Goal: Task Accomplishment & Management: Manage account settings

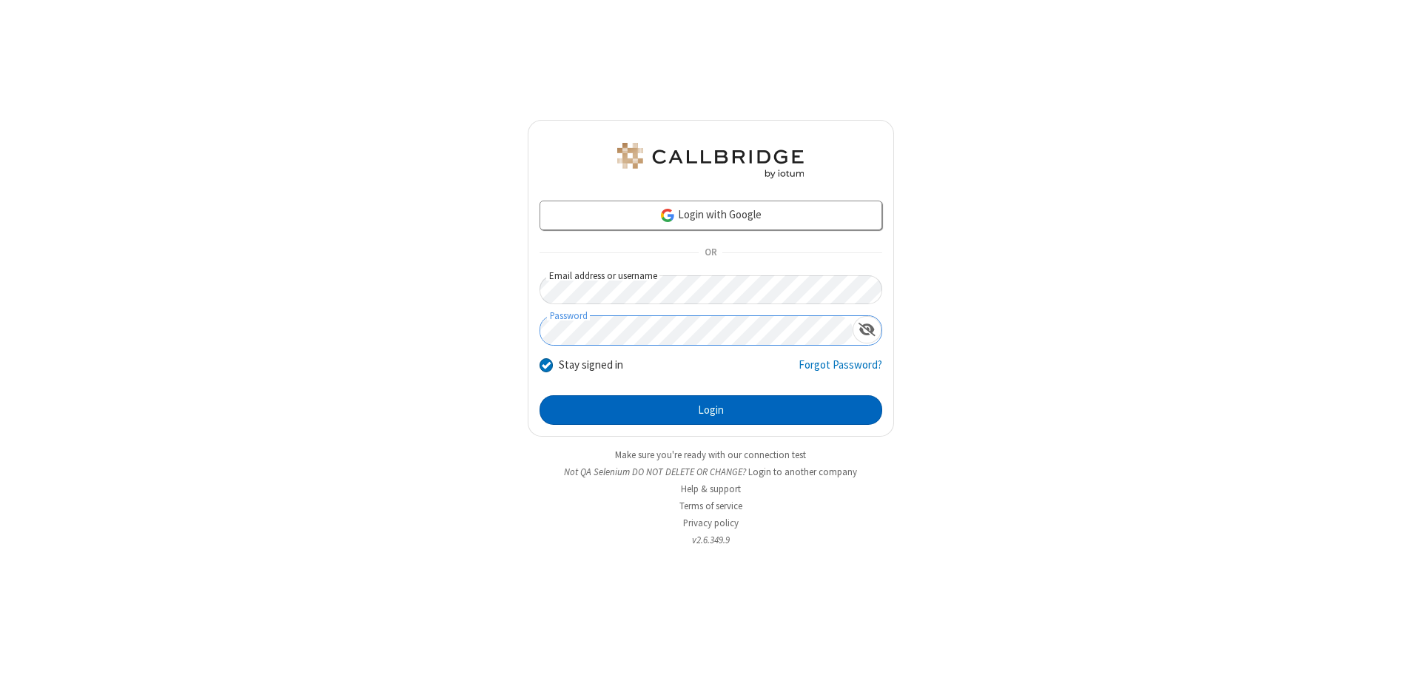
click at [711, 410] on button "Login" at bounding box center [711, 410] width 343 height 30
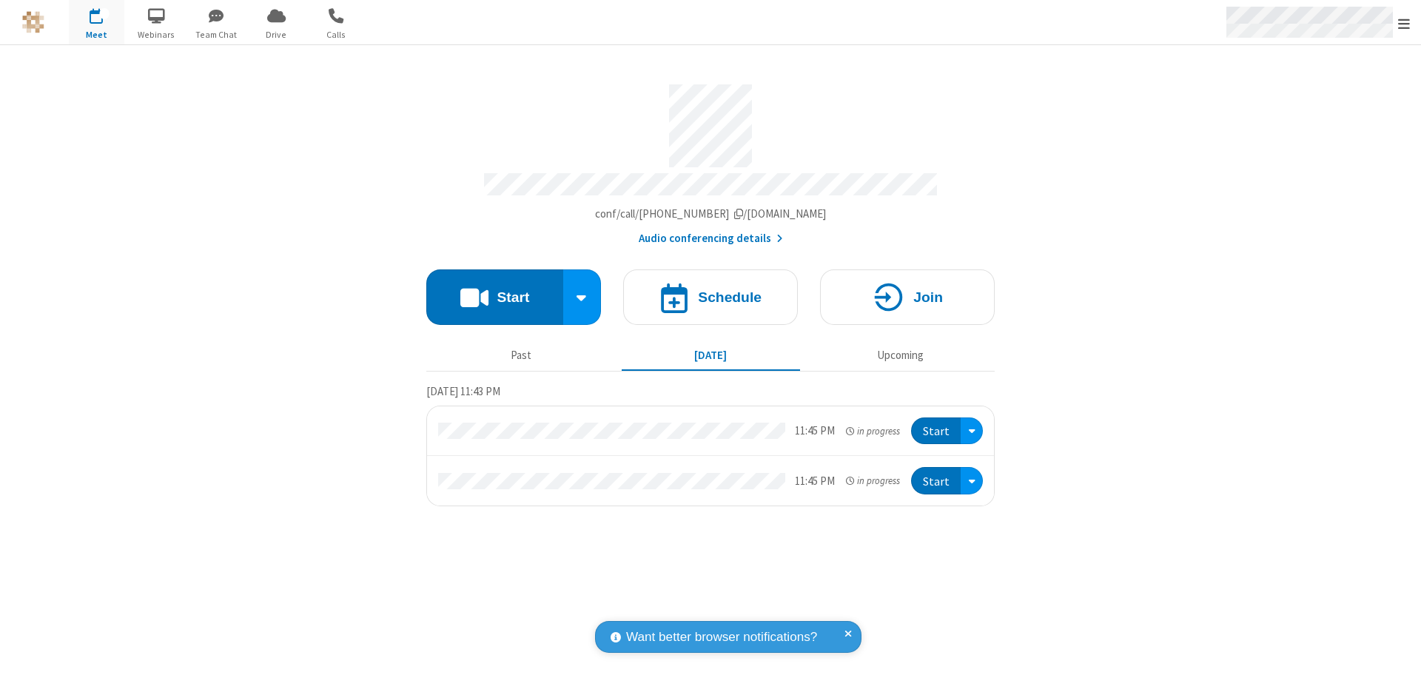
click at [1404, 23] on span "Open menu" at bounding box center [1404, 23] width 12 height 15
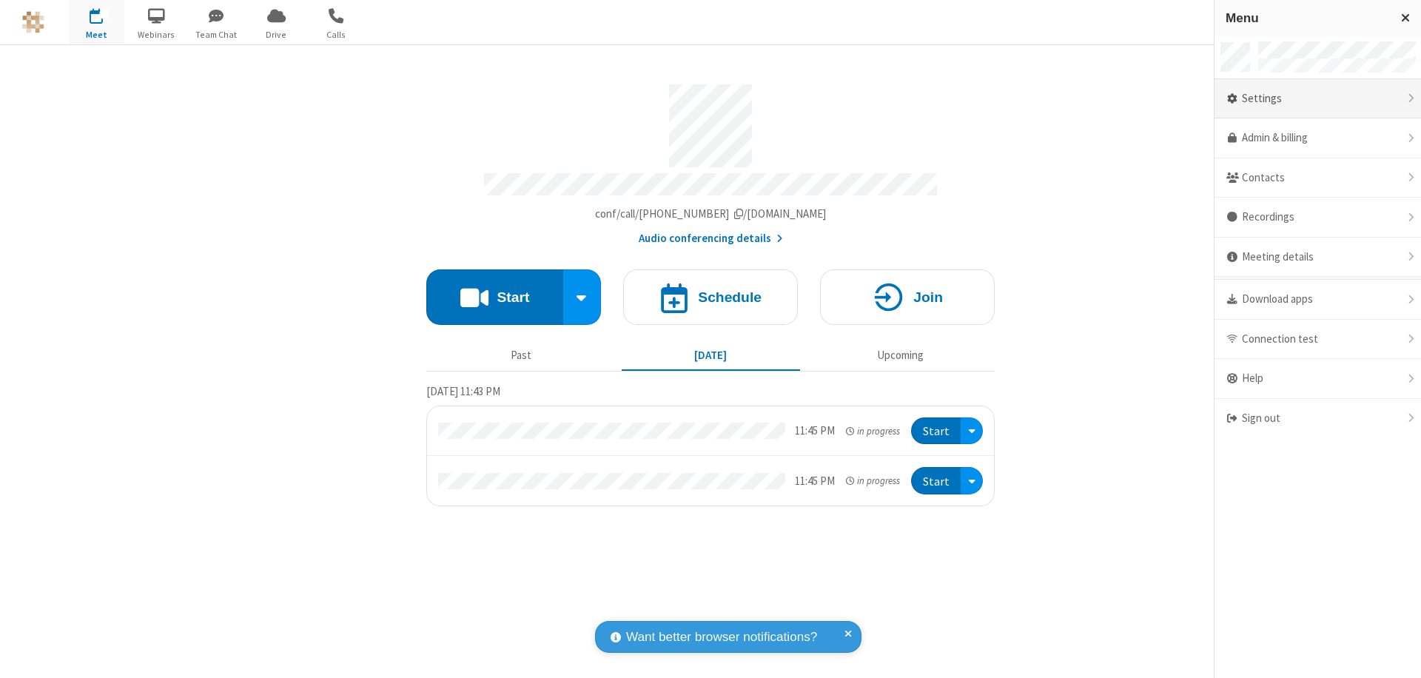
click at [1318, 98] on div "Settings" at bounding box center [1318, 99] width 207 height 40
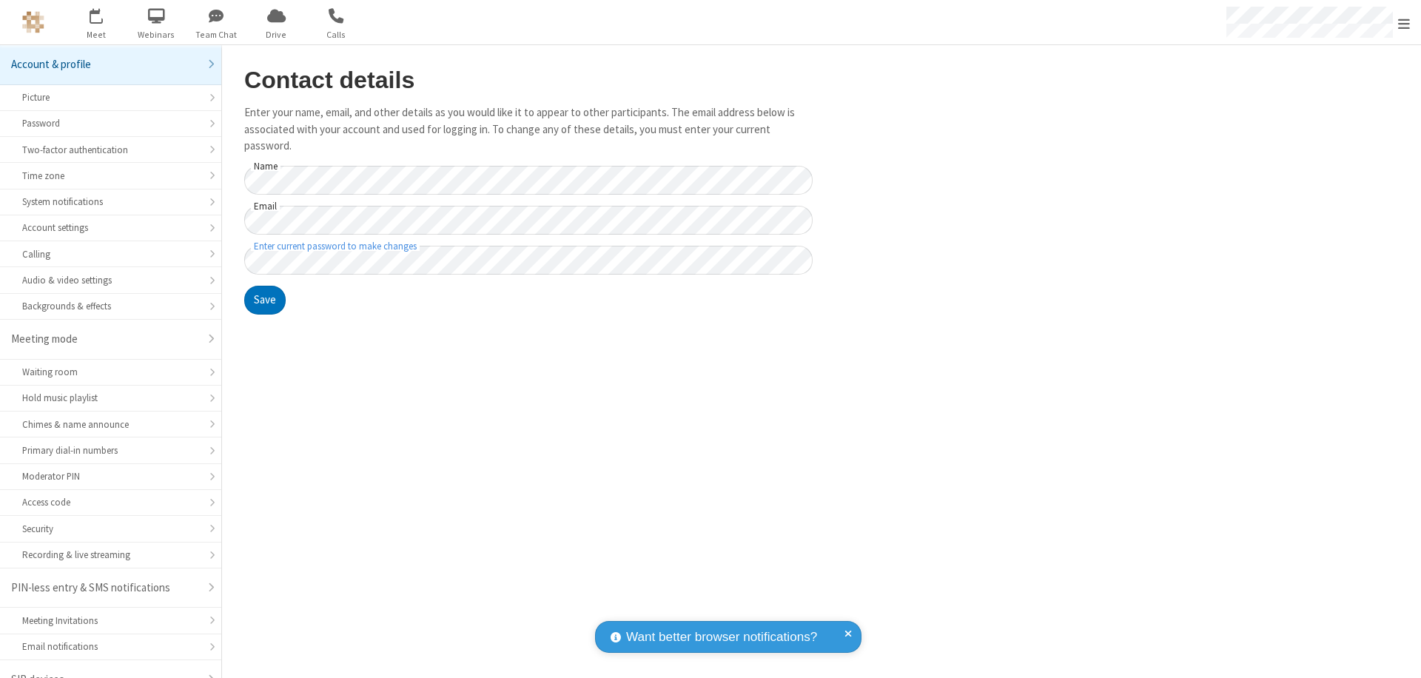
scroll to position [21, 0]
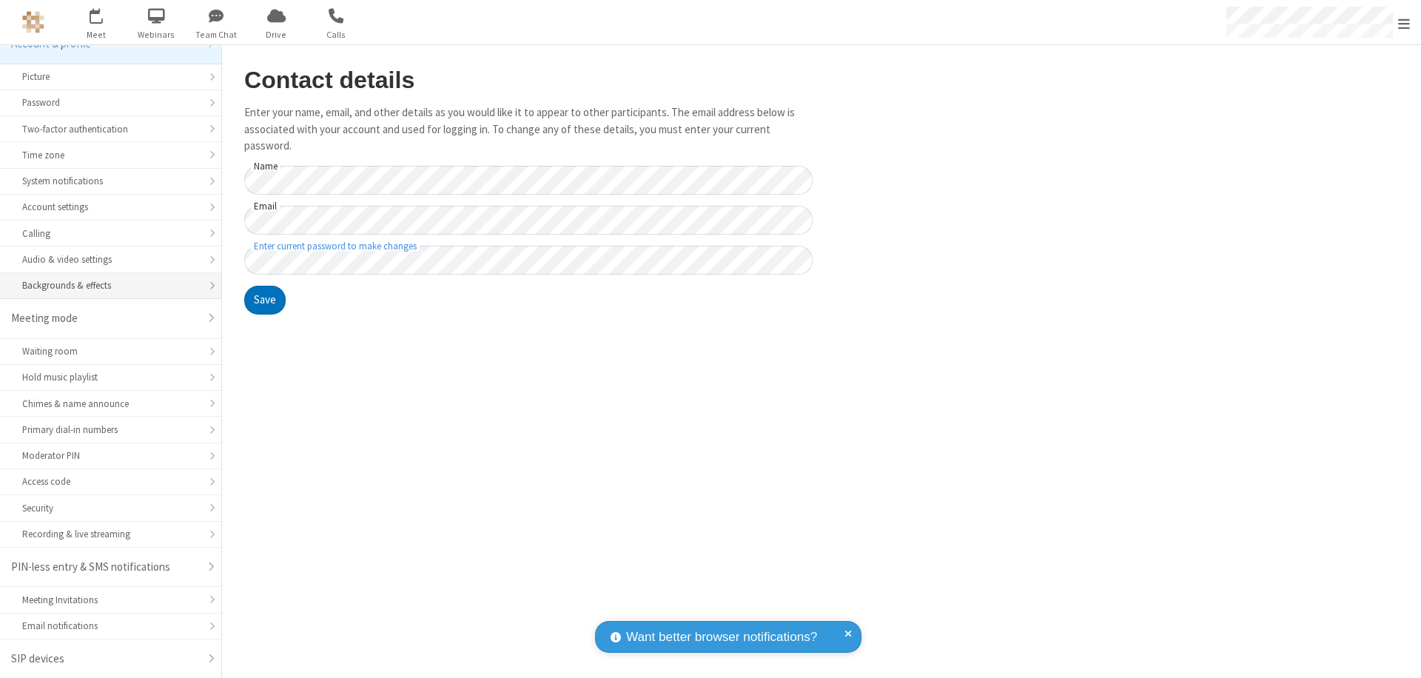
click at [105, 286] on div "Backgrounds & effects" at bounding box center [110, 285] width 177 height 14
